Goal: Information Seeking & Learning: Learn about a topic

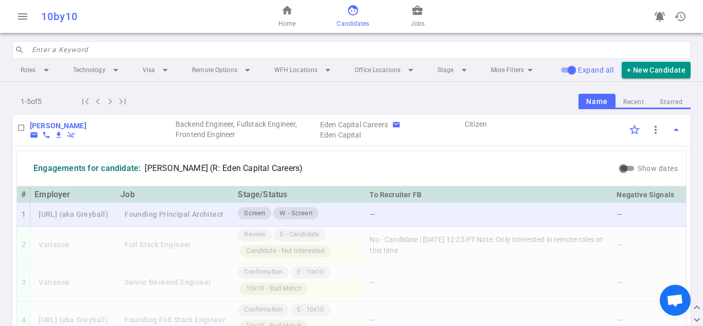
click at [228, 207] on td "Founding Principal Architect" at bounding box center [174, 215] width 117 height 24
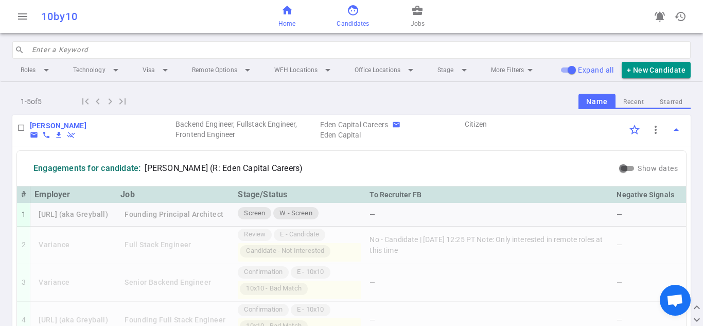
click at [289, 9] on span "home" at bounding box center [287, 10] width 12 height 12
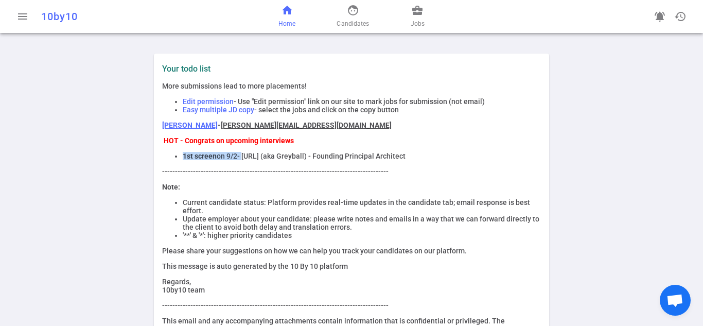
drag, startPoint x: 180, startPoint y: 156, endPoint x: 239, endPoint y: 155, distance: 58.6
click at [239, 155] on li "1st screen on 9/2 - [URL] (aka Greyball) - Founding Principal Architect" at bounding box center [362, 156] width 358 height 8
copy li "1st screen on 9/2 -"
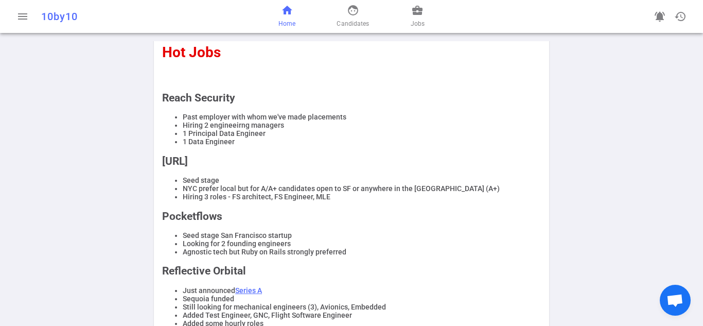
drag, startPoint x: 308, startPoint y: 262, endPoint x: 317, endPoint y: 280, distance: 20.2
click at [307, 256] on li "Agnostic tech but Ruby on Rails strongly preferred" at bounding box center [362, 251] width 358 height 8
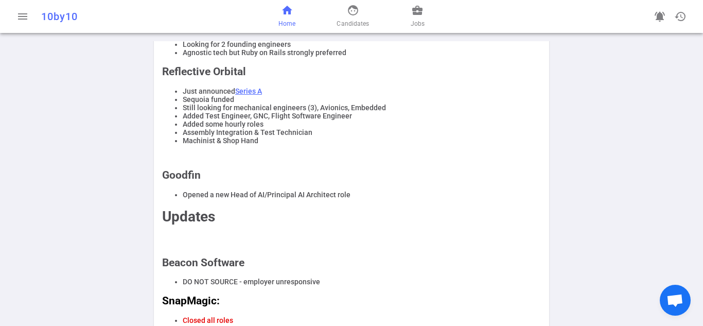
scroll to position [509, 0]
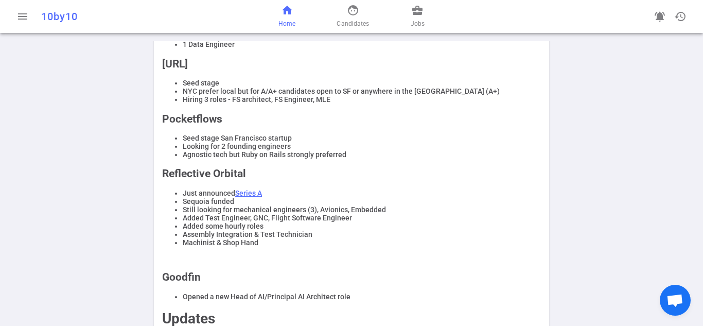
click at [335, 205] on li "Sequoia funded" at bounding box center [362, 201] width 358 height 8
click at [333, 213] on li "Still looking for mechanical engineers (3), Avionics, Embedded" at bounding box center [362, 209] width 358 height 8
click at [206, 180] on h2 "Reflective Orbital" at bounding box center [351, 173] width 379 height 12
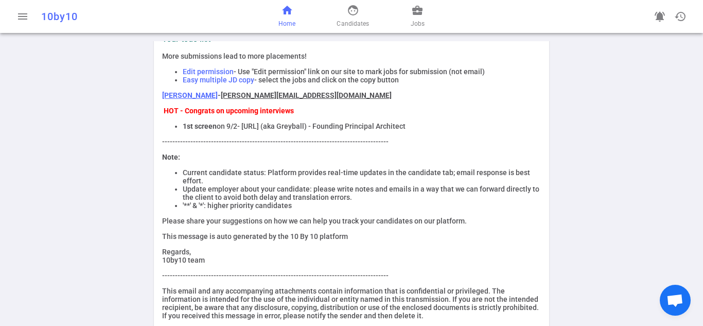
scroll to position [0, 0]
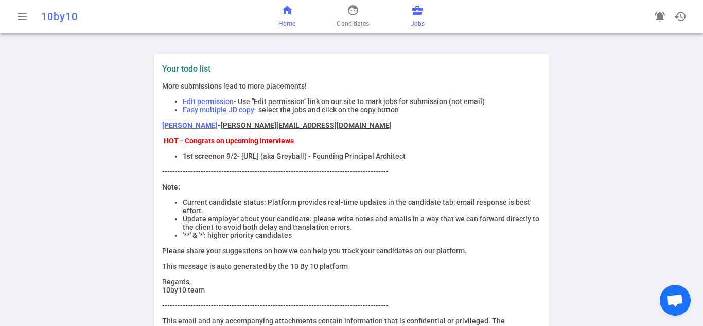
click at [413, 27] on span "Jobs" at bounding box center [417, 24] width 14 height 10
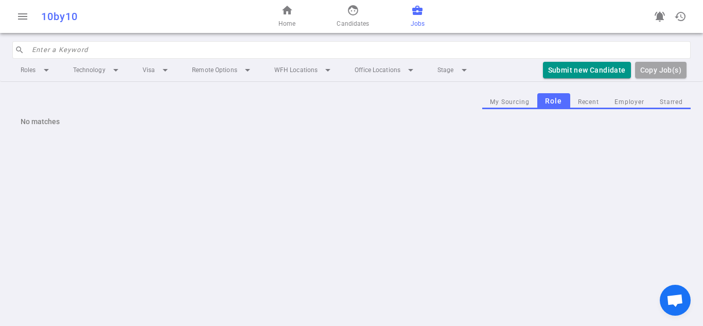
click at [261, 48] on input "search" at bounding box center [358, 50] width 652 height 16
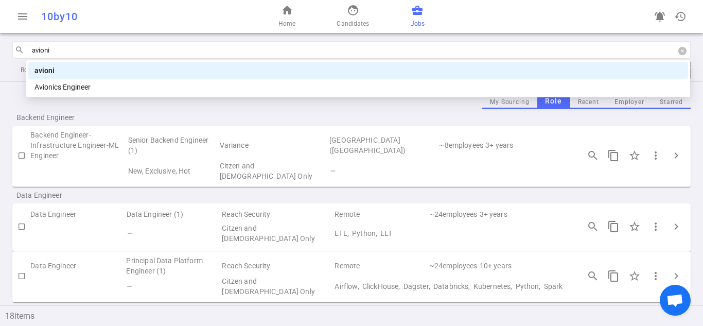
type input "avionic"
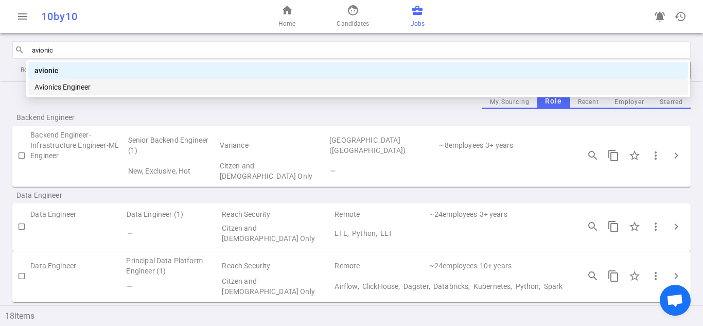
click at [192, 81] on div "Avionics Engineer" at bounding box center [357, 87] width 659 height 16
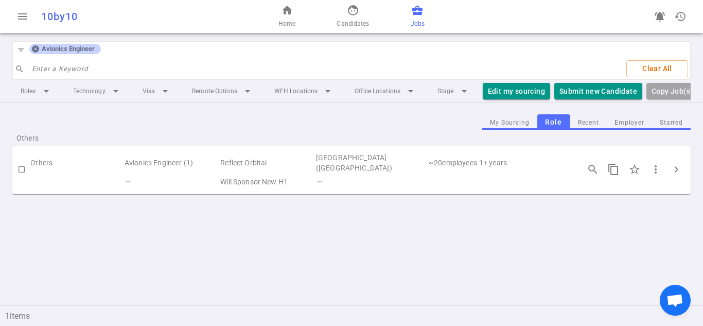
click at [356, 124] on div "My Sourcing Role Recent Employer Starred" at bounding box center [351, 122] width 678 height 16
click at [677, 175] on span "chevron_right" at bounding box center [676, 169] width 12 height 12
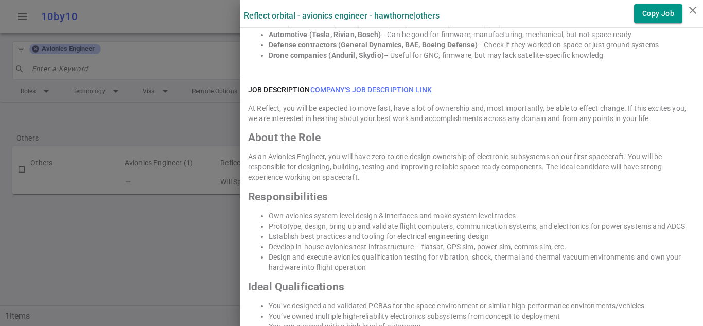
scroll to position [977, 0]
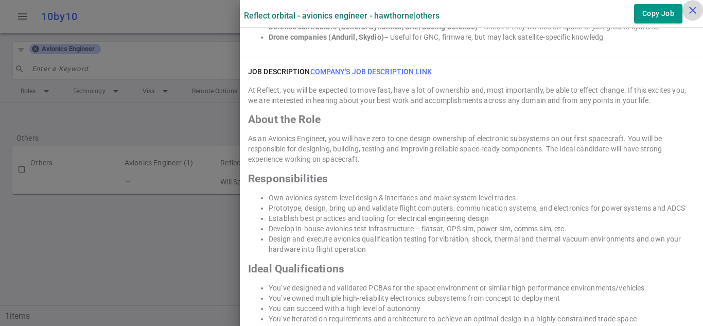
click at [688, 14] on icon "close" at bounding box center [692, 10] width 12 height 12
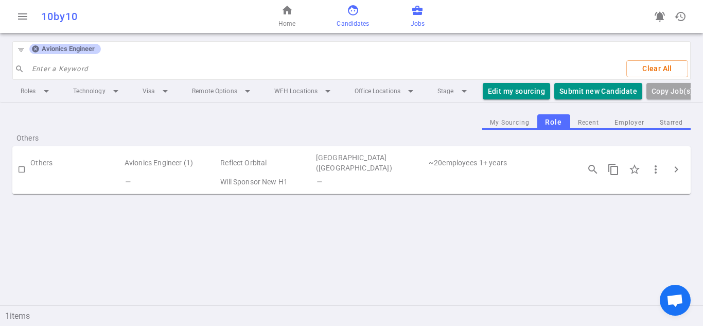
click at [345, 13] on link "face Candidates" at bounding box center [352, 16] width 32 height 25
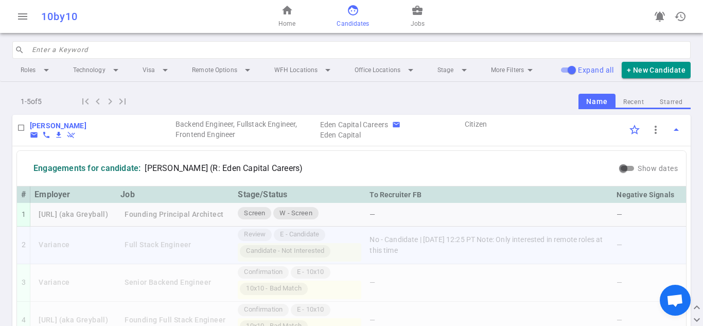
scroll to position [51, 0]
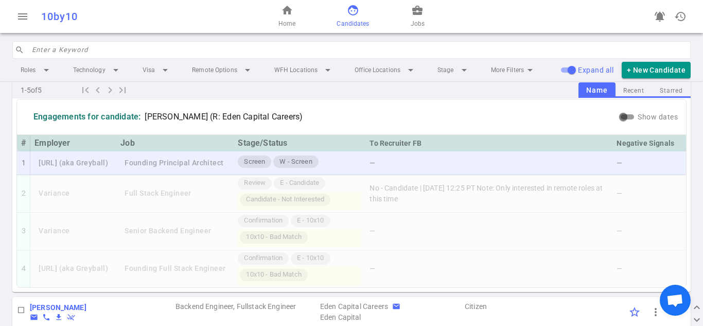
drag, startPoint x: 39, startPoint y: 162, endPoint x: 81, endPoint y: 162, distance: 42.2
click at [81, 162] on td "[URL] (aka Greyball)" at bounding box center [73, 163] width 86 height 24
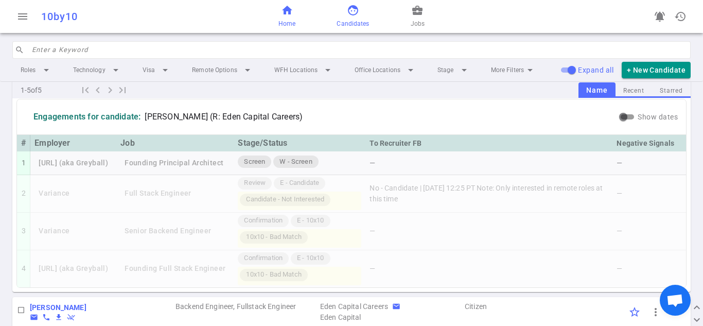
click at [282, 13] on span "home" at bounding box center [287, 10] width 12 height 12
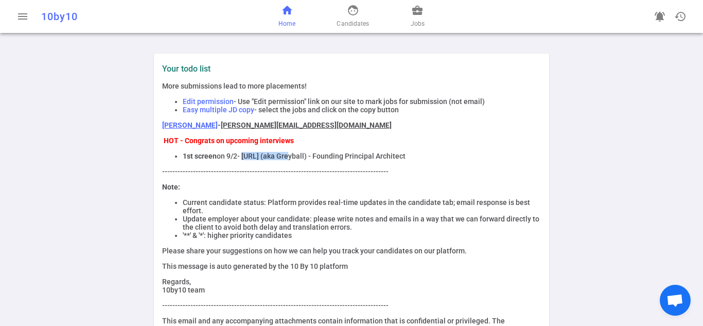
drag, startPoint x: 240, startPoint y: 158, endPoint x: 284, endPoint y: 156, distance: 44.3
click at [284, 156] on span "- [URL] (aka Greyball) - Founding Principal Architect" at bounding box center [321, 156] width 168 height 8
copy span "[URL]"
